Goal: Transaction & Acquisition: Purchase product/service

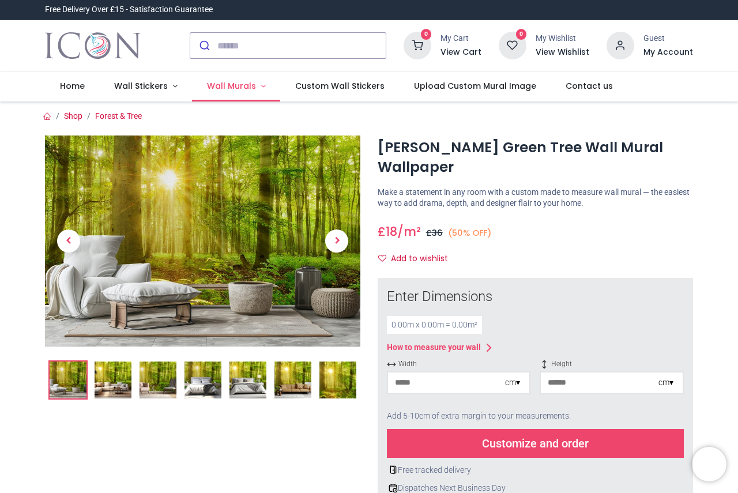
click at [219, 87] on span "Wall Murals" at bounding box center [231, 86] width 49 height 12
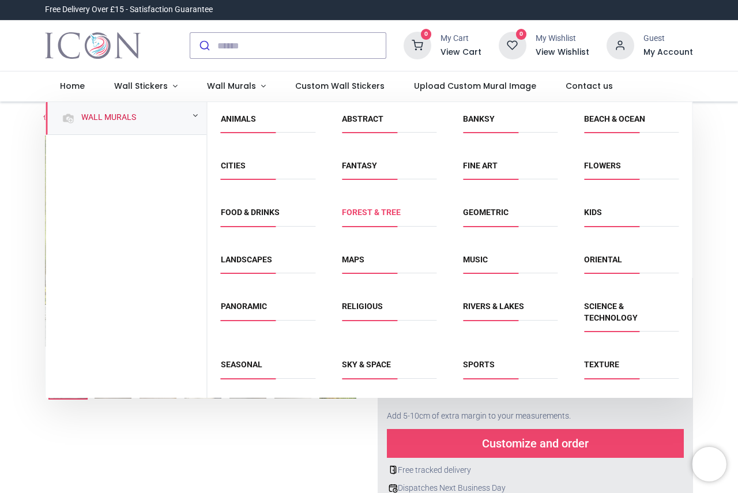
click at [373, 211] on link "Forest & Tree" at bounding box center [371, 212] width 59 height 9
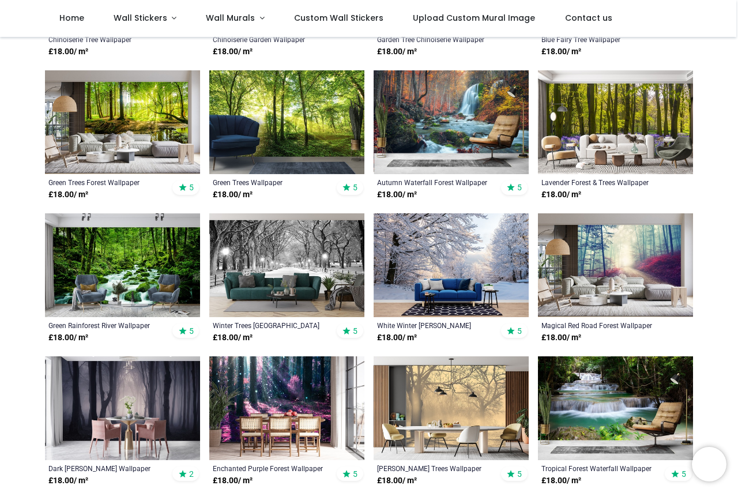
scroll to position [404, 0]
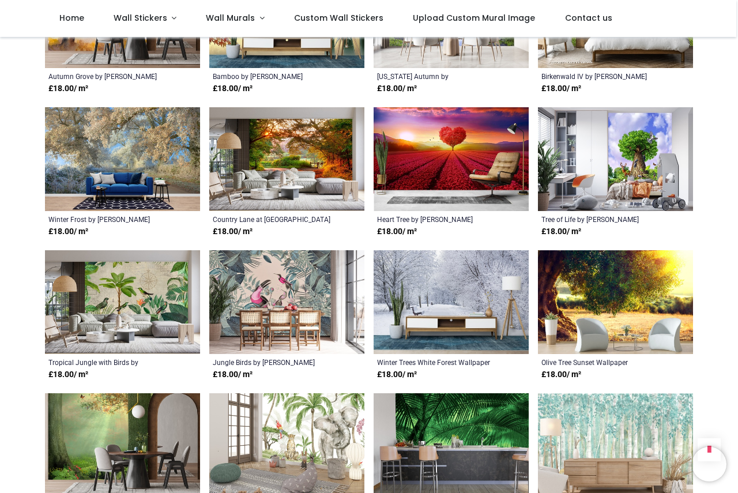
scroll to position [1788, 0]
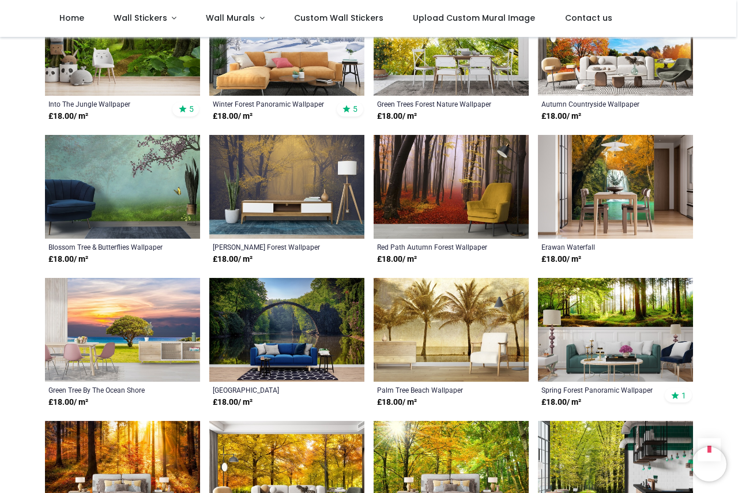
scroll to position [2711, 0]
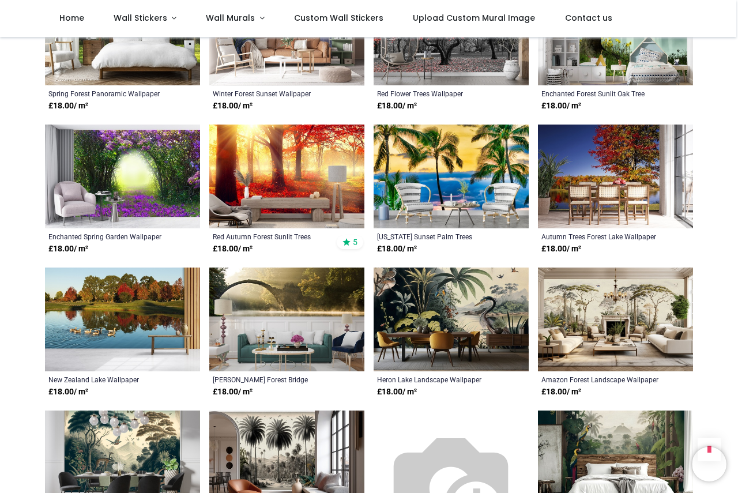
scroll to position [3576, 0]
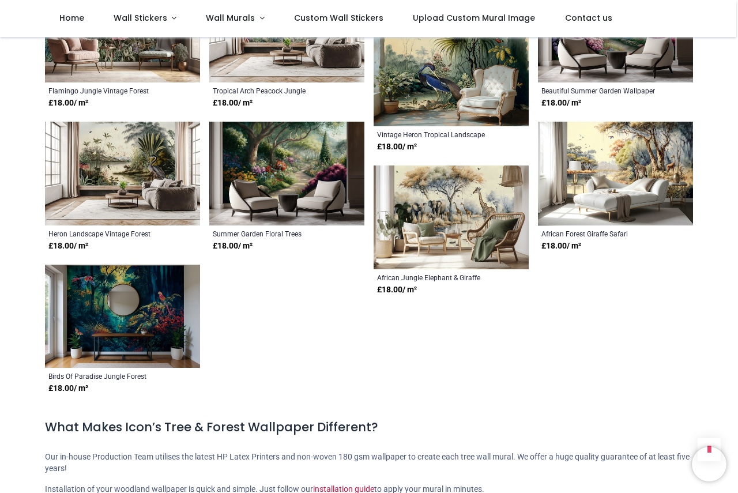
scroll to position [4441, 0]
